Goal: Task Accomplishment & Management: Use online tool/utility

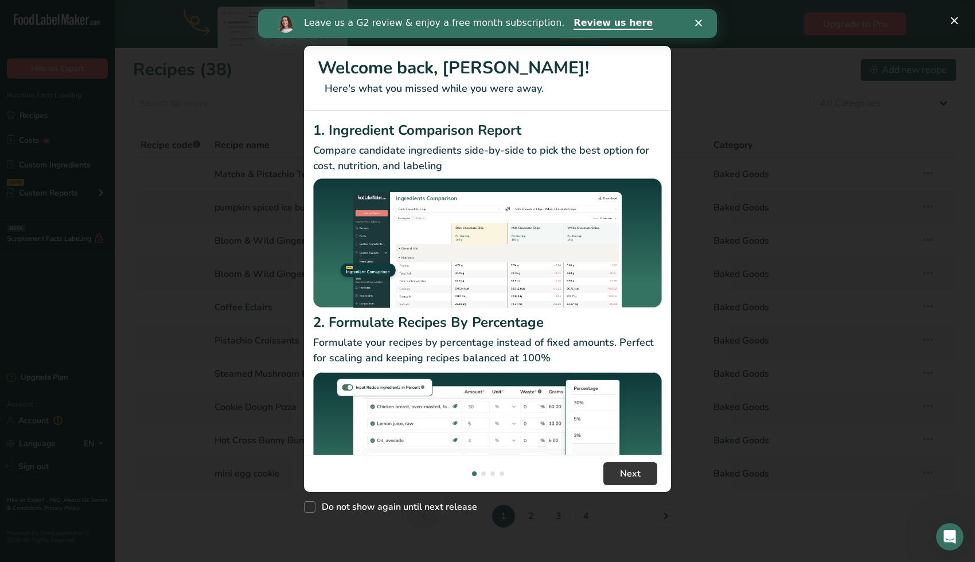
drag, startPoint x: 960, startPoint y: 12, endPoint x: 960, endPoint y: 23, distance: 10.9
click at [960, 12] on div "New Features" at bounding box center [487, 281] width 975 height 562
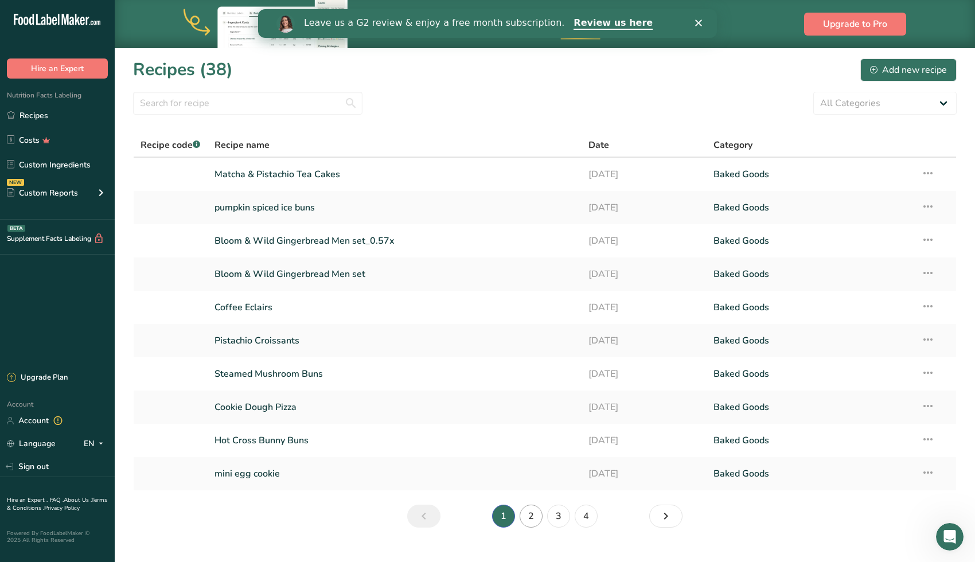
click at [535, 510] on link "2" at bounding box center [531, 516] width 23 height 23
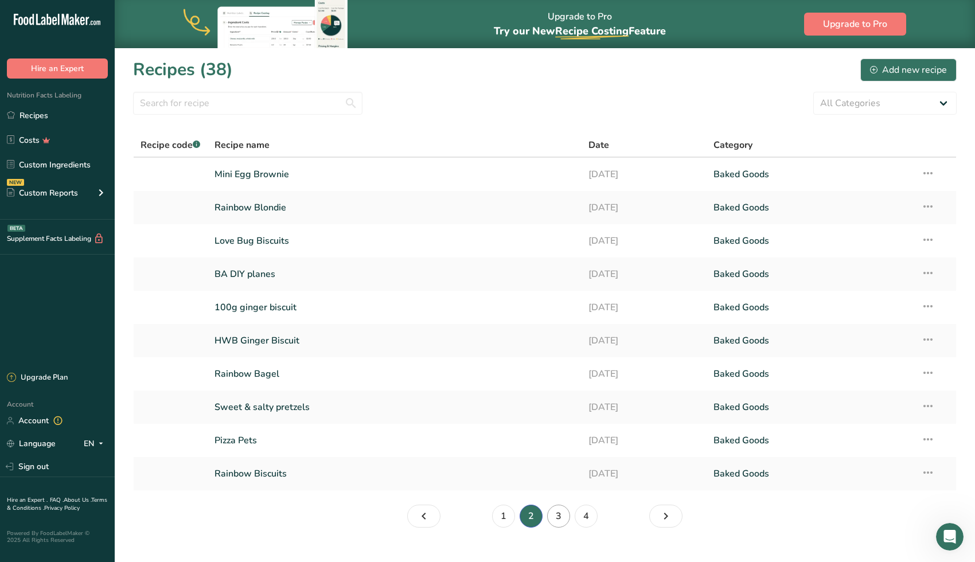
click at [566, 517] on link "3" at bounding box center [558, 516] width 23 height 23
click at [585, 517] on link "4" at bounding box center [586, 516] width 23 height 23
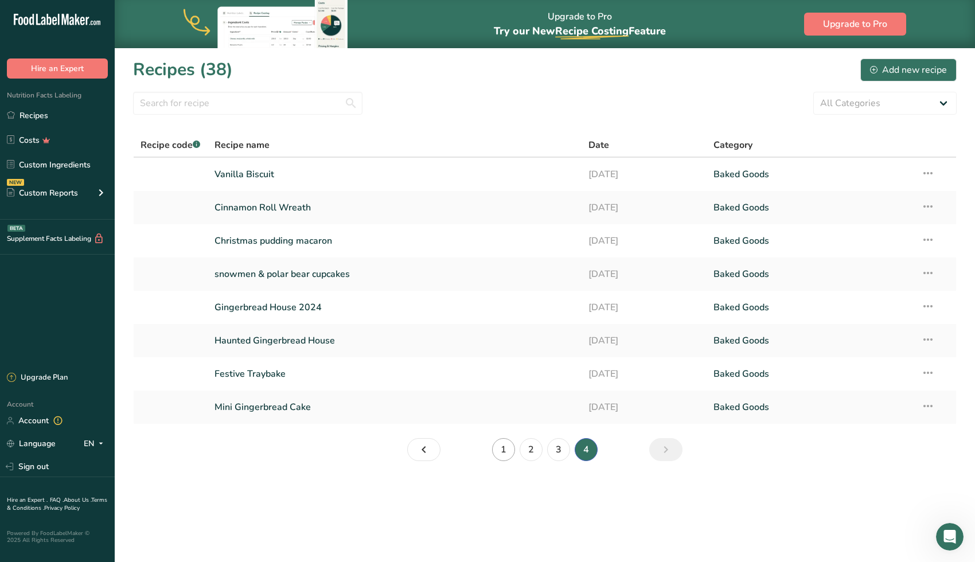
click at [507, 450] on link "1" at bounding box center [503, 449] width 23 height 23
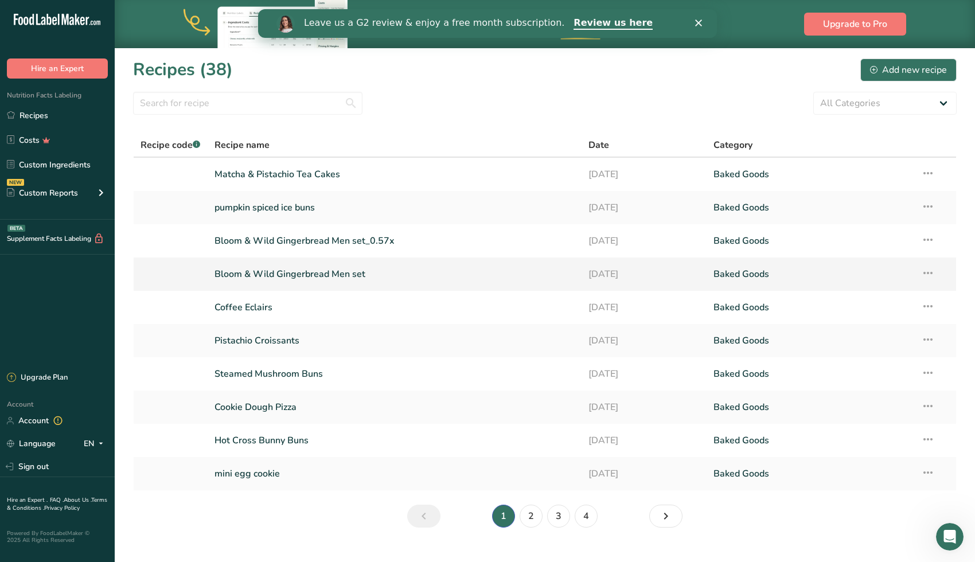
click at [291, 273] on link "Bloom & Wild Gingerbread Men set" at bounding box center [395, 274] width 361 height 24
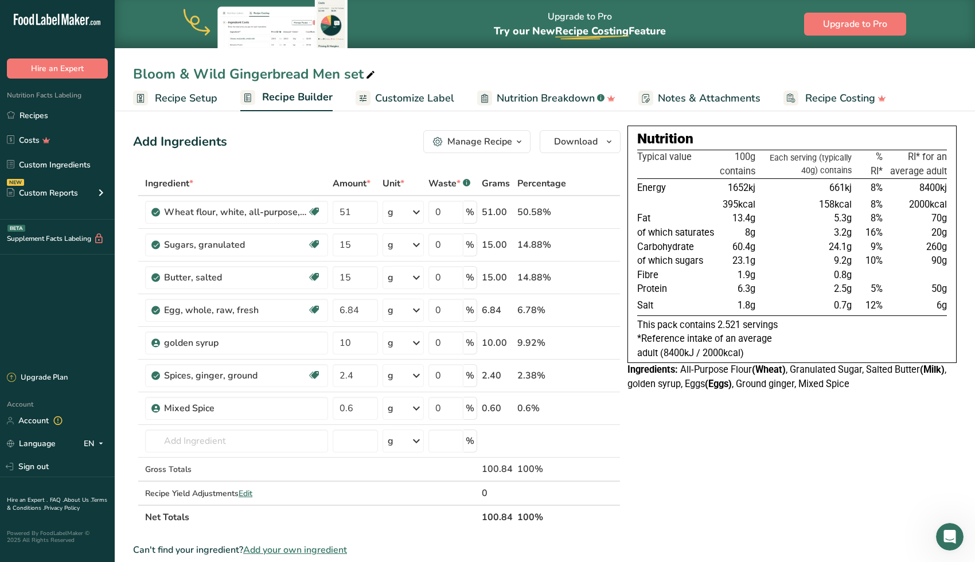
click at [370, 78] on icon at bounding box center [370, 75] width 10 height 16
click at [478, 143] on div "Manage Recipe" at bounding box center [479, 142] width 65 height 14
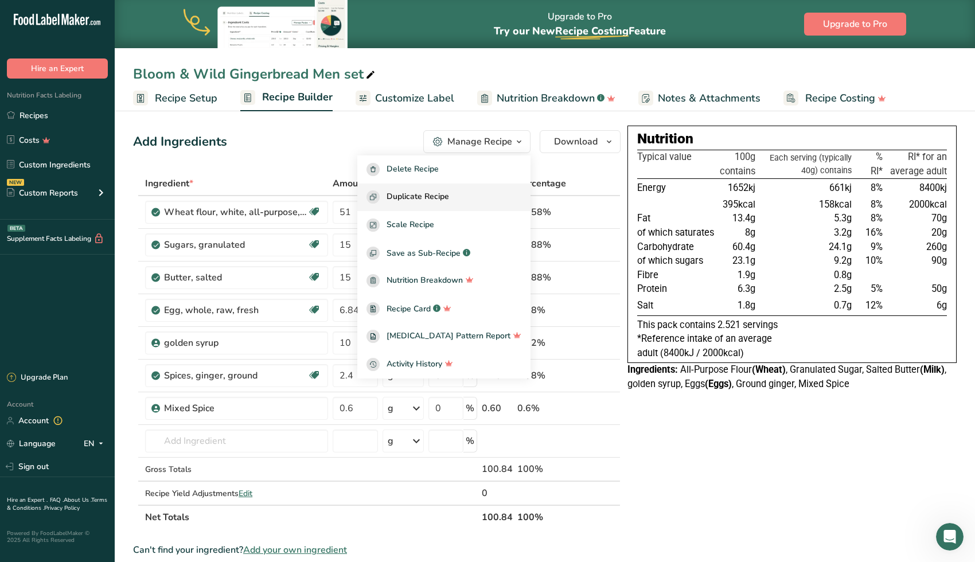
click at [449, 201] on span "Duplicate Recipe" at bounding box center [418, 196] width 63 height 13
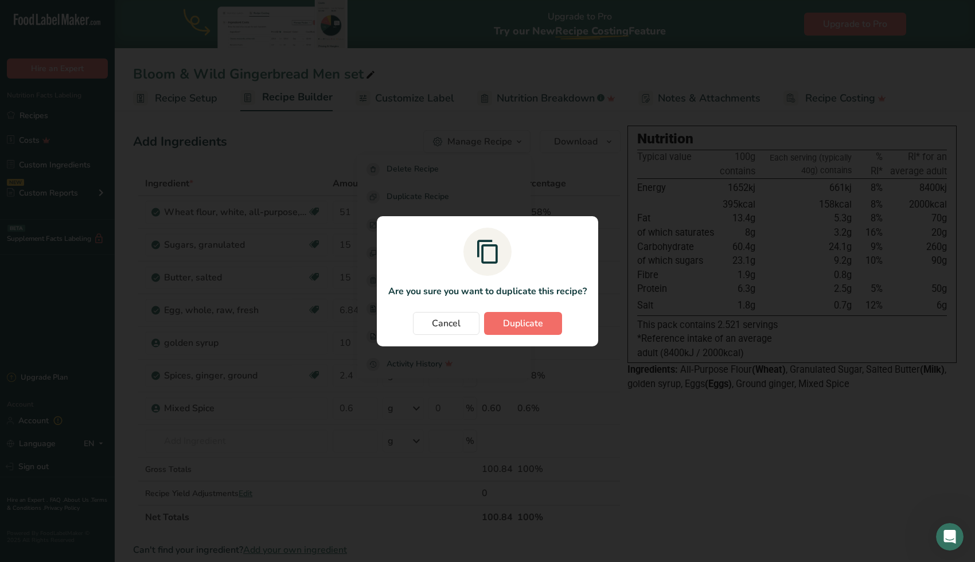
click at [521, 319] on span "Duplicate" at bounding box center [523, 324] width 40 height 14
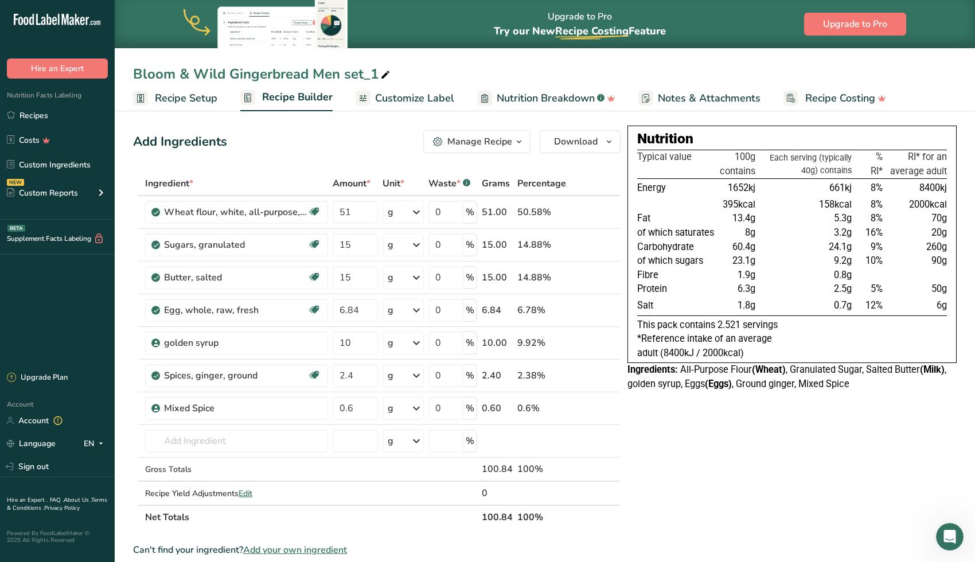
drag, startPoint x: 375, startPoint y: 70, endPoint x: 313, endPoint y: 72, distance: 62.0
click at [313, 72] on div "Bloom & Wild Gingerbread Men set_1" at bounding box center [262, 74] width 259 height 21
type input "Bloom & Wild Gingerbread House"
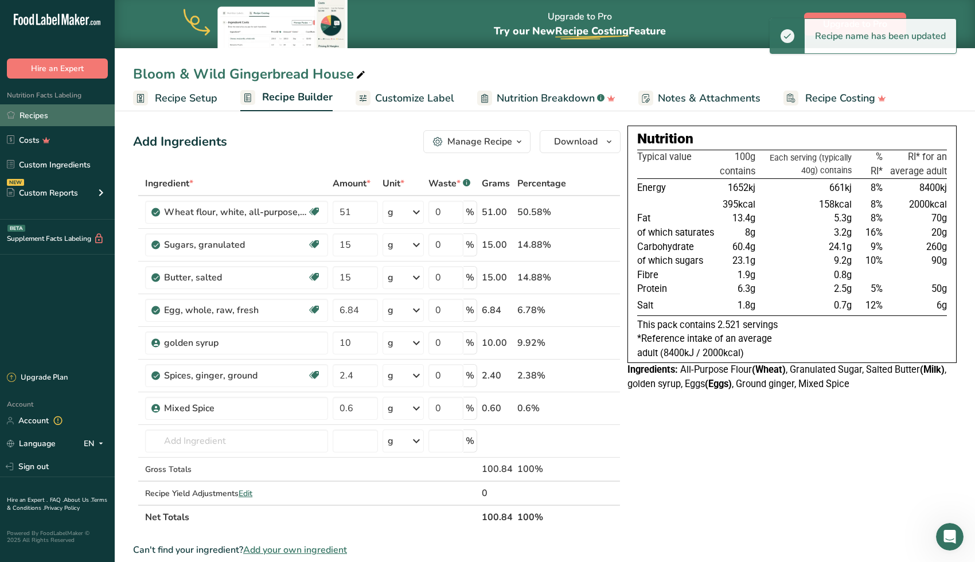
click at [64, 120] on link "Recipes" at bounding box center [57, 115] width 115 height 22
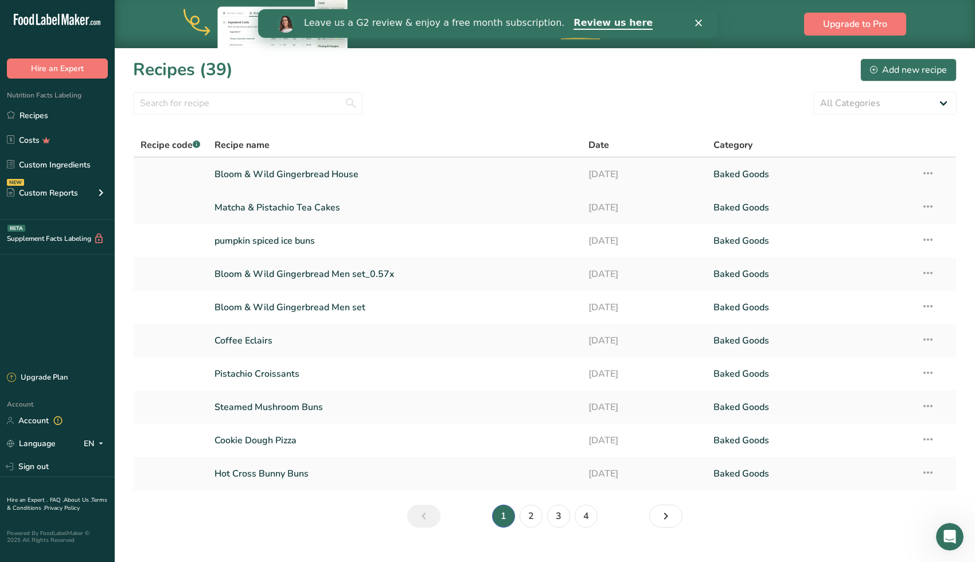
click at [351, 174] on link "Bloom & Wild Gingerbread House" at bounding box center [395, 174] width 361 height 24
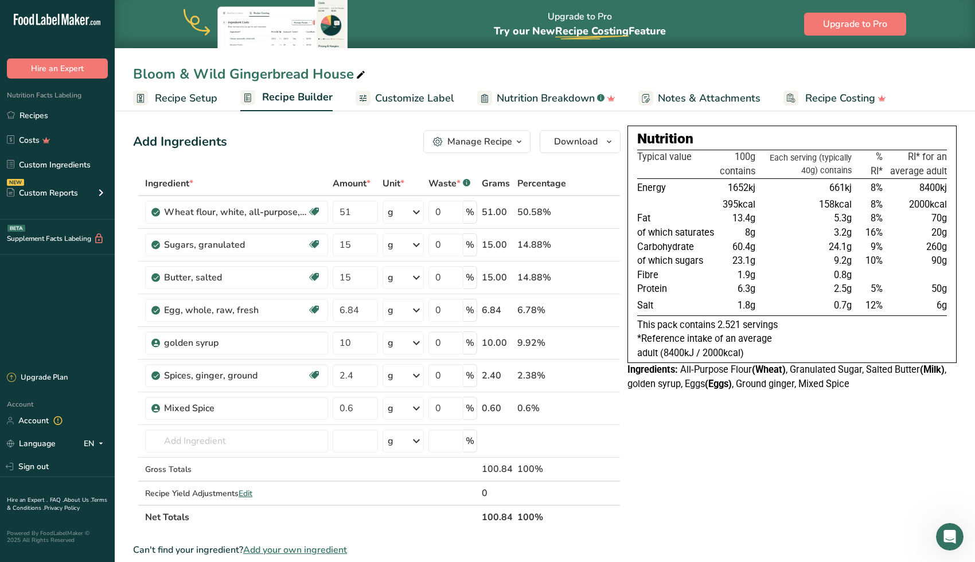
scroll to position [17, 0]
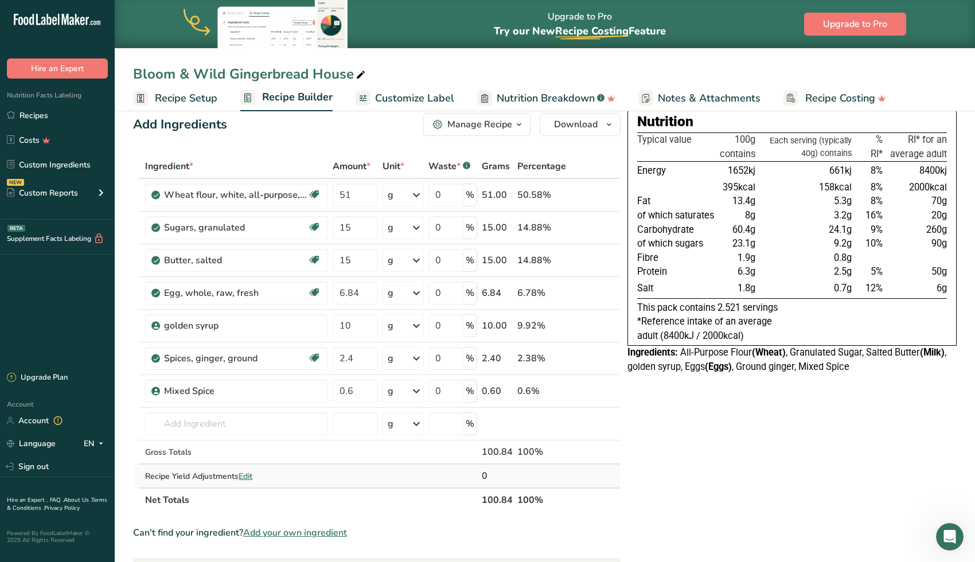
click at [244, 475] on span "Edit" at bounding box center [246, 476] width 14 height 11
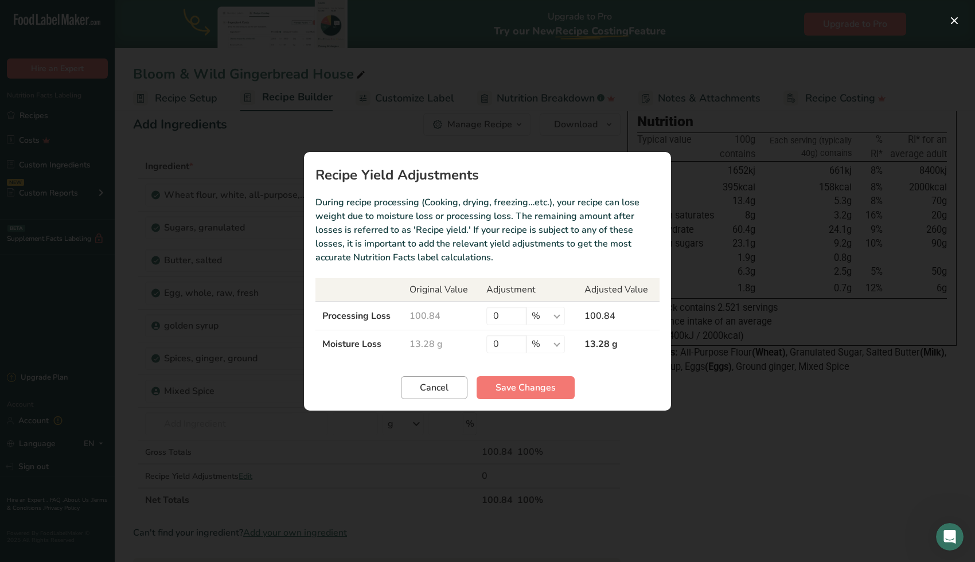
click at [447, 396] on button "Cancel" at bounding box center [434, 387] width 67 height 23
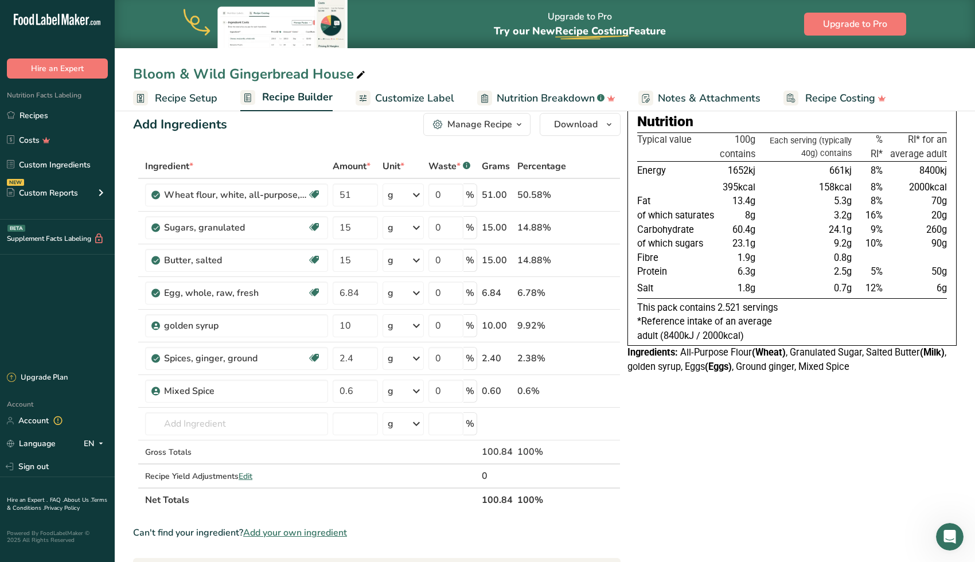
click at [494, 131] on button "Manage Recipe" at bounding box center [476, 124] width 107 height 23
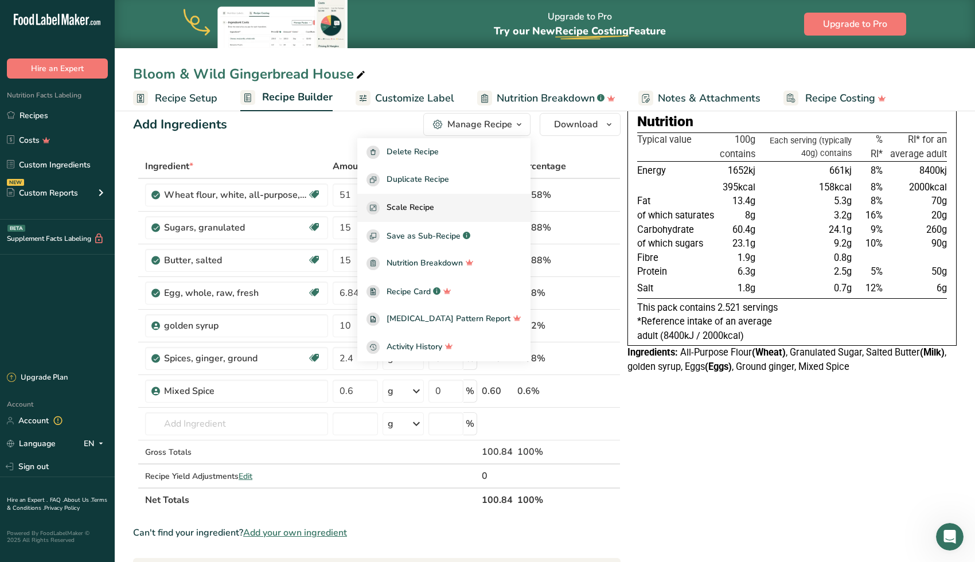
click at [471, 212] on div "Scale Recipe" at bounding box center [443, 207] width 155 height 13
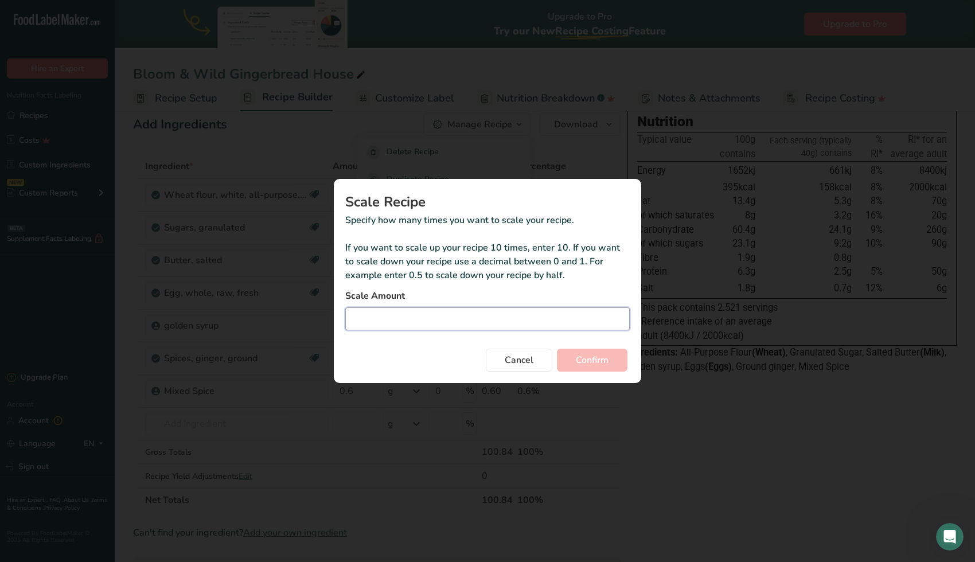
click at [413, 310] on input "Duplicate recipe modal" at bounding box center [487, 318] width 284 height 23
type input "0.45"
click at [591, 360] on button "Confirm" at bounding box center [592, 360] width 71 height 23
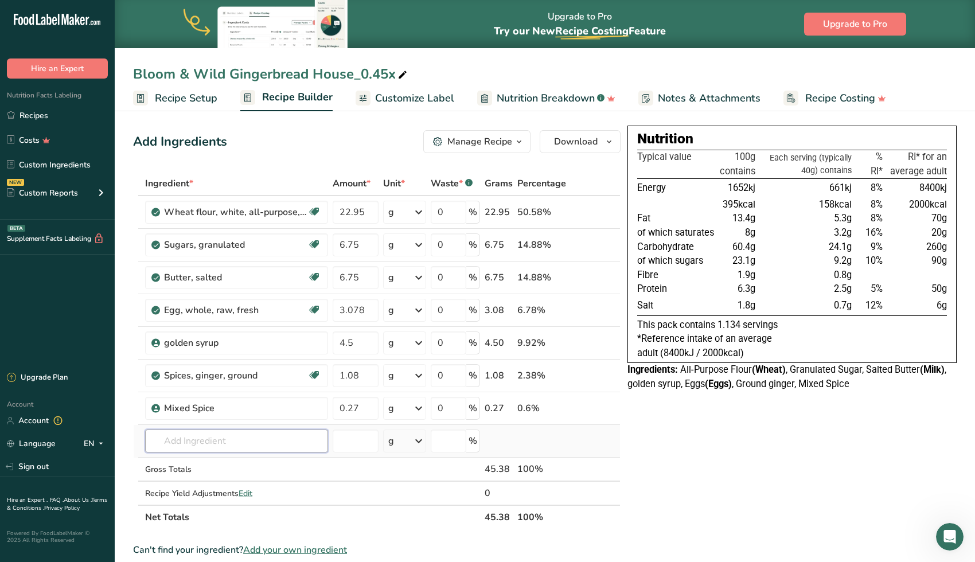
click at [198, 443] on input "text" at bounding box center [236, 441] width 183 height 23
type input "royal icing"
click at [202, 404] on p "royal icing sugar" at bounding box center [188, 401] width 69 height 12
type input "royal icing sugar"
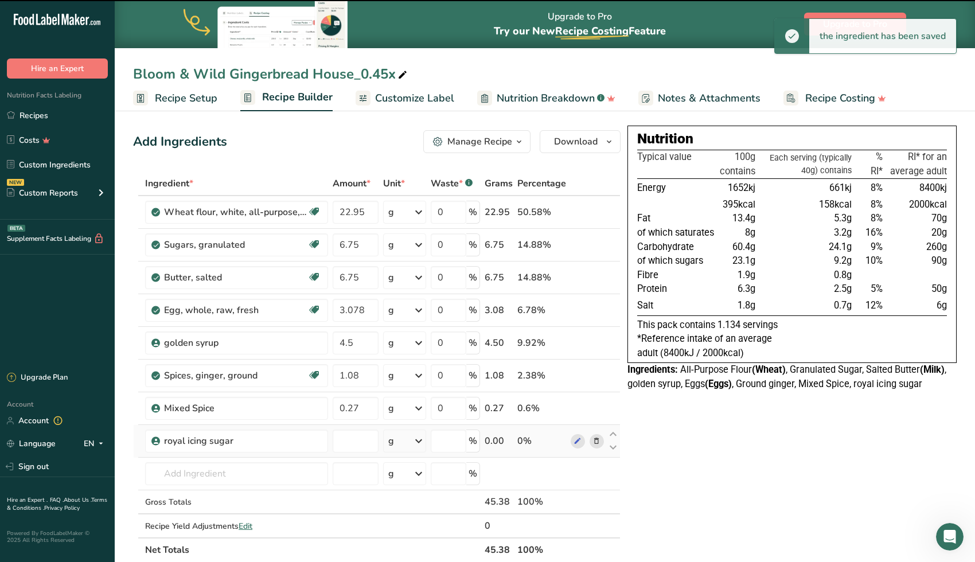
type input "0"
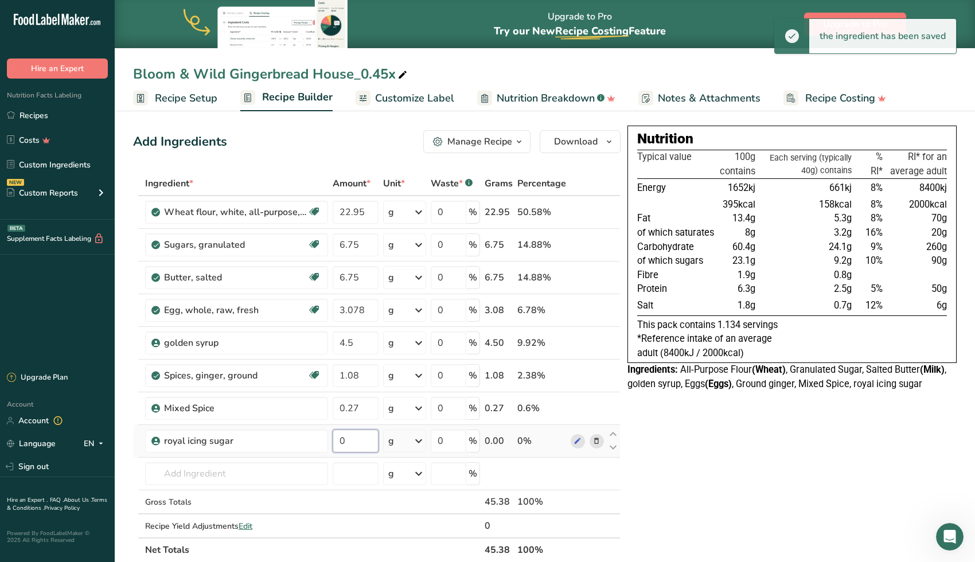
click at [348, 447] on input "0" at bounding box center [356, 441] width 46 height 23
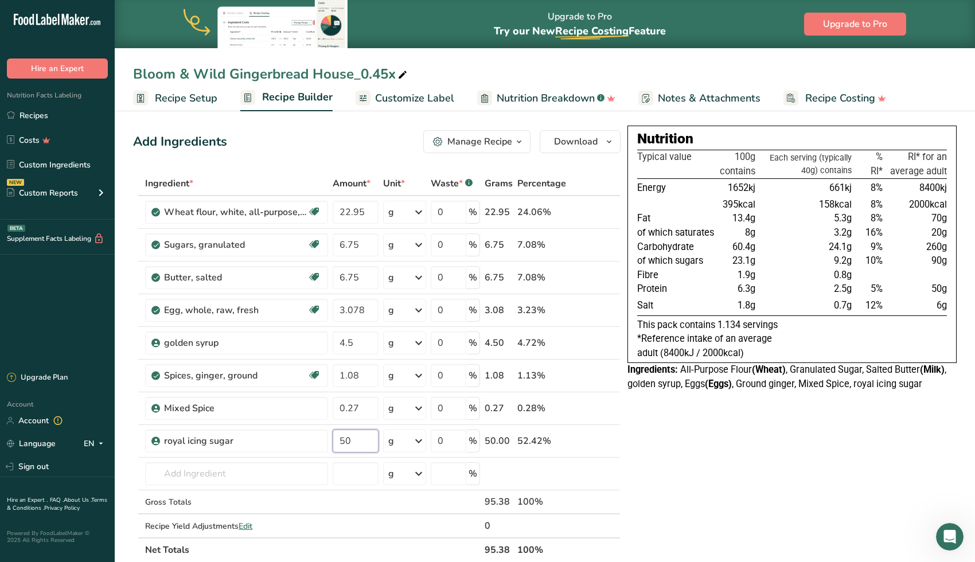
type input "50"
click at [716, 484] on div "Nutrition Typical value 100g contains Each serving (typically 40g) contains % R…" at bounding box center [791, 538] width 329 height 824
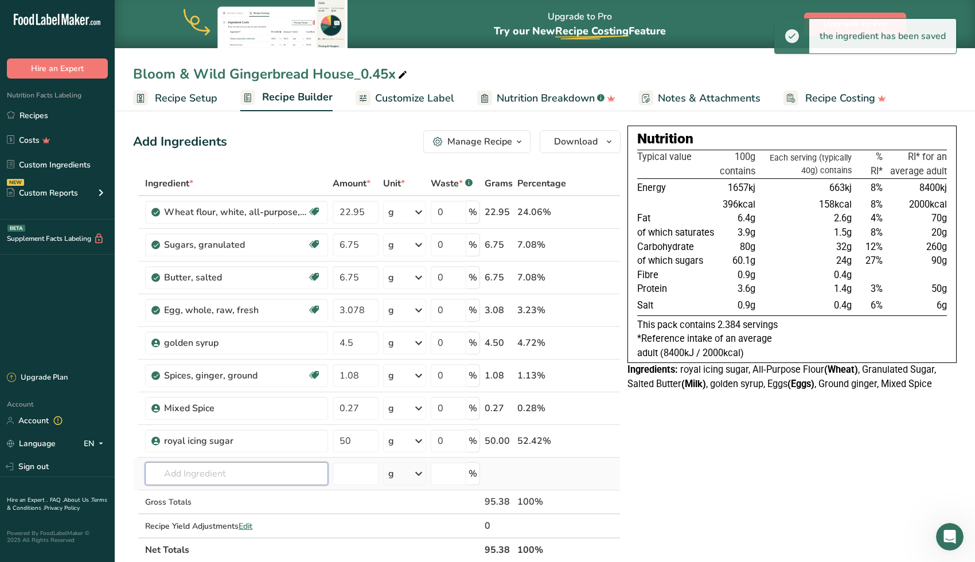
click at [283, 473] on input "text" at bounding box center [236, 473] width 183 height 23
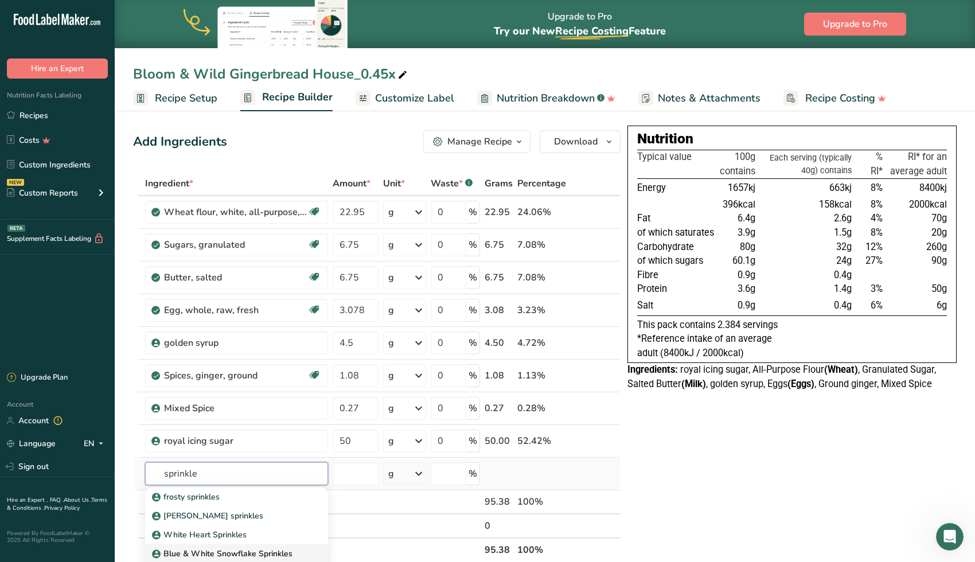
type input "sprinkle"
click at [266, 554] on p "Blue & White Snowflake Sprinkles" at bounding box center [223, 554] width 138 height 12
type input "Blue & White Snowflake Sprinkles"
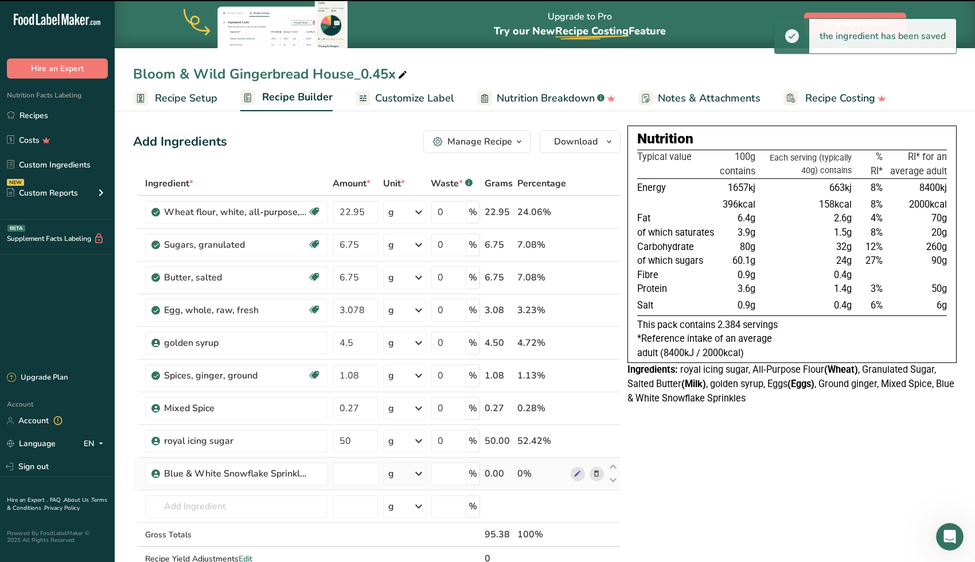
type input "0"
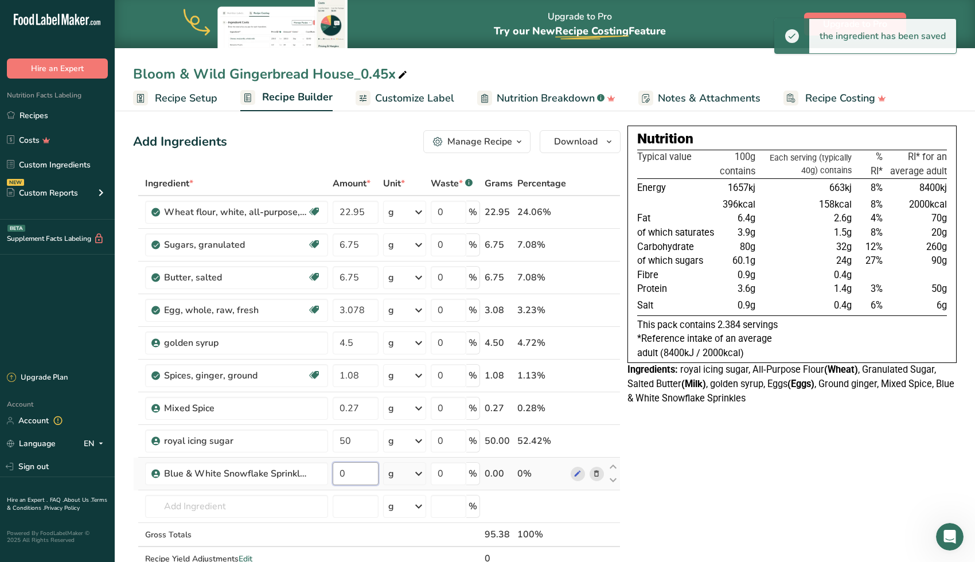
click at [362, 477] on input "0" at bounding box center [356, 473] width 46 height 23
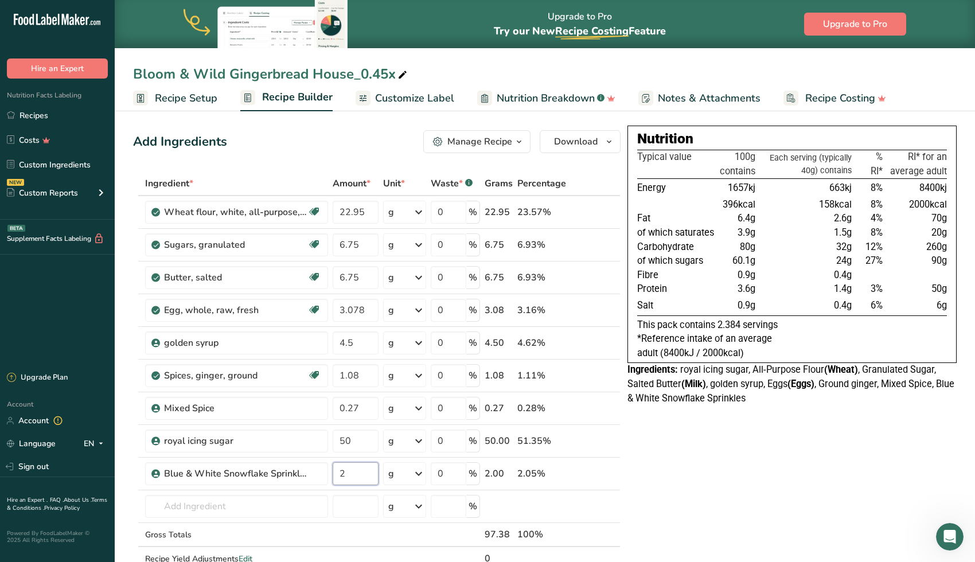
type input "2"
click at [747, 506] on div "Nutrition Typical value 100g contains Each serving (typically 40g) contains % R…" at bounding box center [791, 554] width 329 height 856
